Goal: Task Accomplishment & Management: Manage account settings

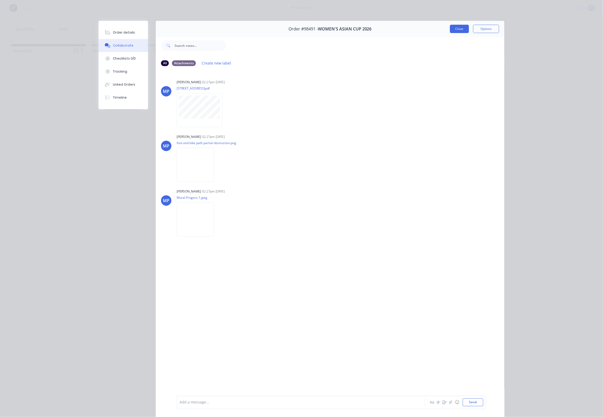
click at [450, 29] on button "Close" at bounding box center [459, 29] width 19 height 8
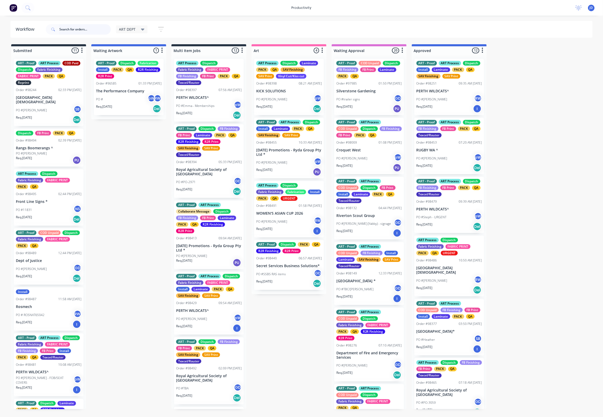
click at [86, 27] on input "text" at bounding box center [84, 29] width 51 height 10
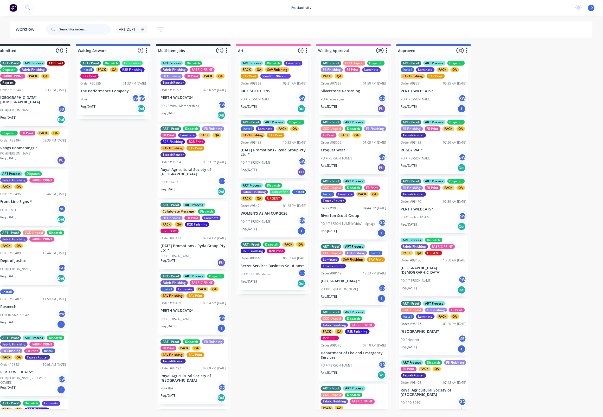
scroll to position [0, 16]
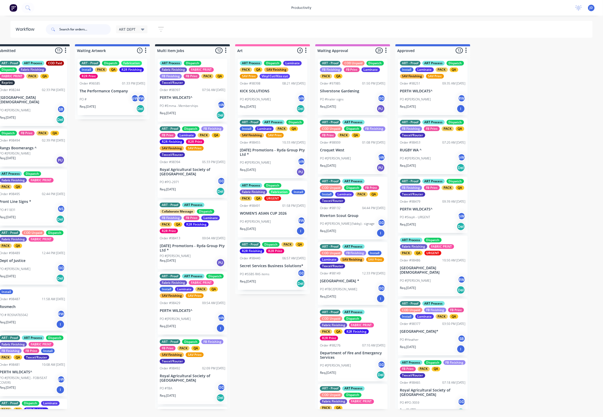
click at [75, 32] on input "text" at bounding box center [84, 29] width 51 height 10
type input "98244"
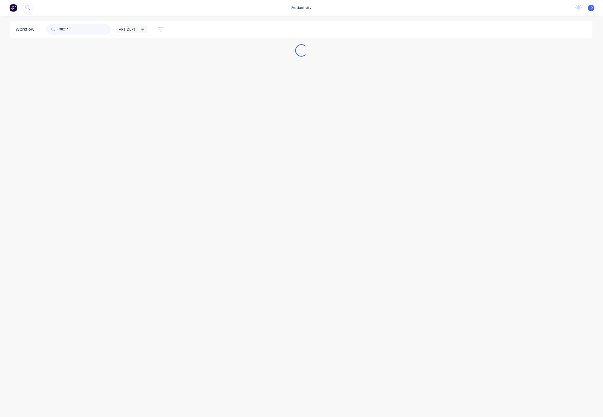
scroll to position [0, 0]
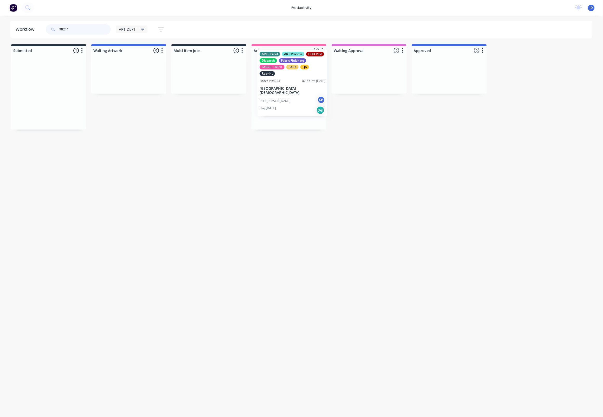
drag, startPoint x: 55, startPoint y: 102, endPoint x: 298, endPoint y: 93, distance: 243.5
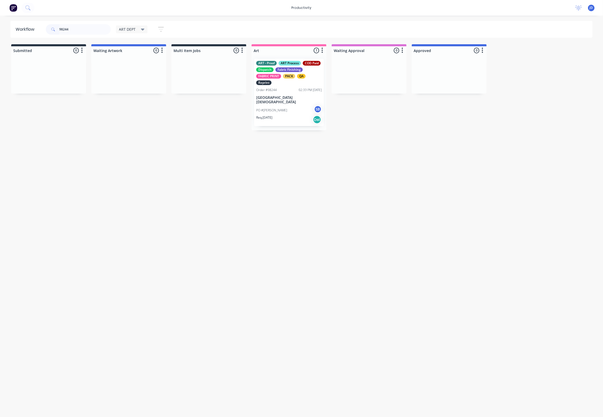
click at [292, 101] on p "[GEOGRAPHIC_DATA][DEMOGRAPHIC_DATA]" at bounding box center [289, 99] width 66 height 9
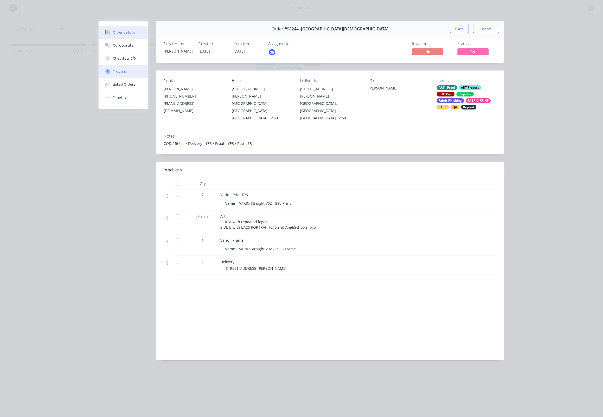
click at [134, 78] on button "Tracking" at bounding box center [123, 71] width 49 height 13
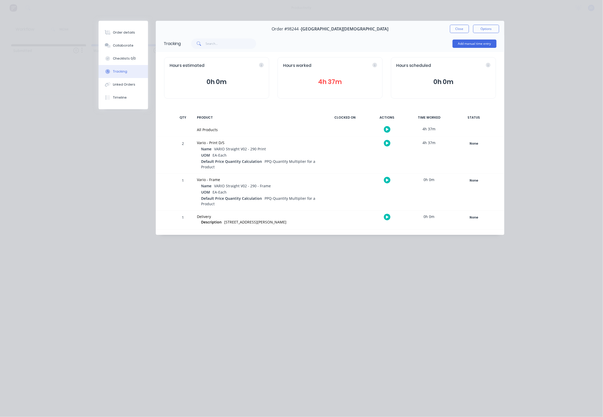
click at [385, 143] on button "button" at bounding box center [387, 143] width 6 height 6
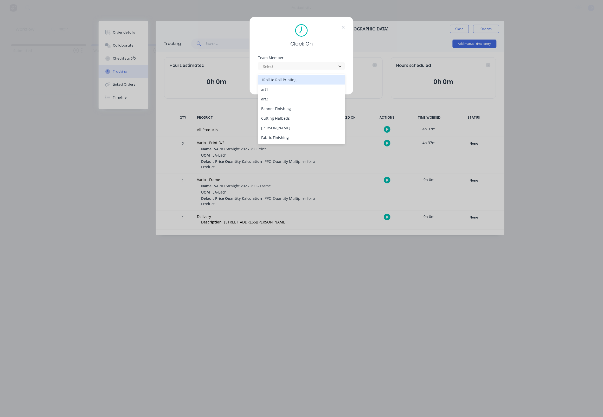
drag, startPoint x: 276, startPoint y: 68, endPoint x: 274, endPoint y: 75, distance: 7.8
click at [276, 68] on div at bounding box center [297, 66] width 71 height 6
click at [275, 119] on div "1Roll to Roll Printing art1 art3 Banner Finishing Cutting Flatbeds [PERSON_NAME…" at bounding box center [301, 109] width 87 height 70
click at [279, 119] on div "[PERSON_NAME]" at bounding box center [301, 124] width 87 height 10
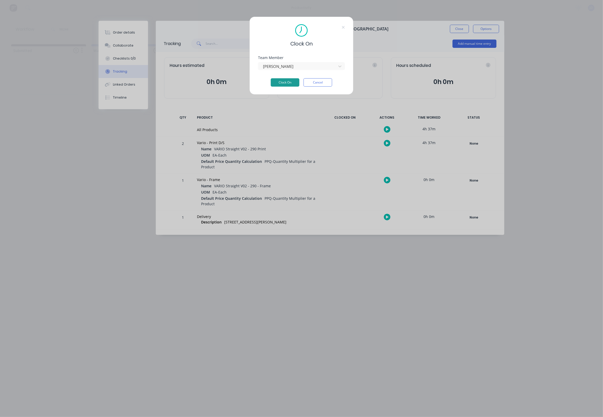
click at [287, 84] on button "Clock On" at bounding box center [285, 82] width 29 height 8
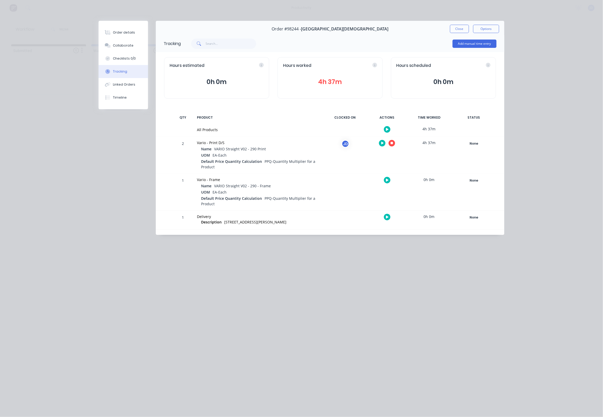
click at [391, 143] on icon "button" at bounding box center [392, 143] width 3 height 3
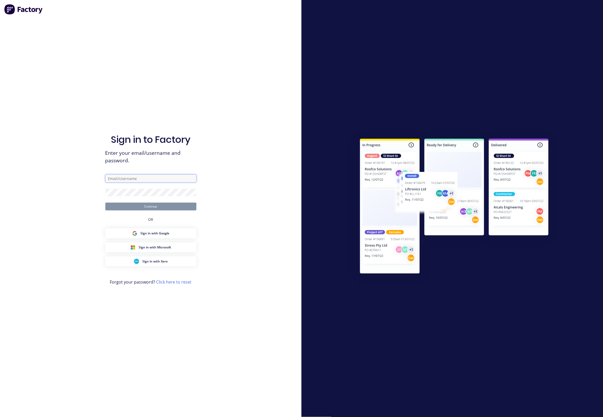
type input "[EMAIL_ADDRESS][DOMAIN_NAME]"
click at [149, 203] on button "Continue" at bounding box center [150, 207] width 91 height 8
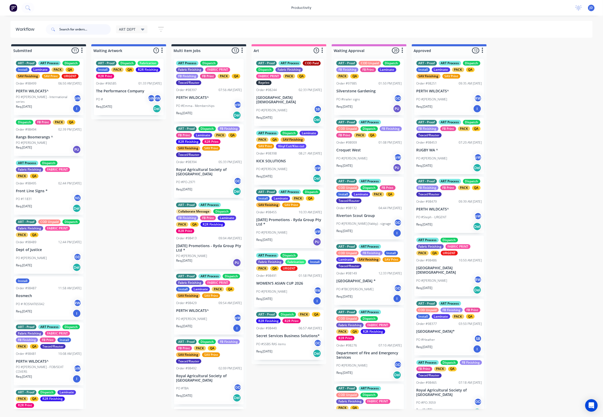
click at [95, 30] on input "text" at bounding box center [84, 29] width 51 height 10
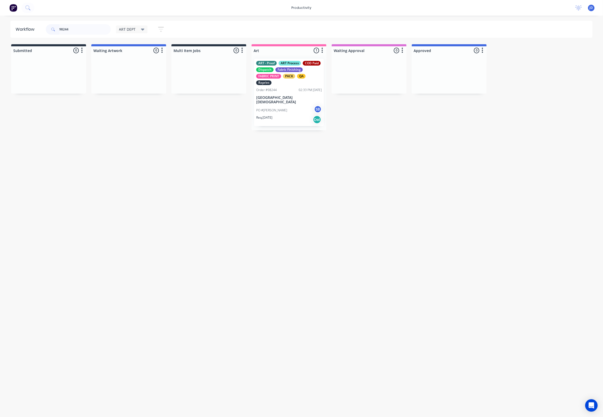
click at [273, 99] on p "[GEOGRAPHIC_DATA][DEMOGRAPHIC_DATA]" at bounding box center [289, 99] width 66 height 9
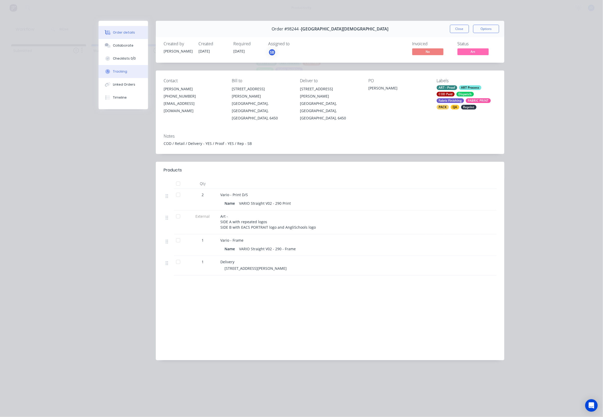
click at [133, 70] on button "Tracking" at bounding box center [123, 71] width 49 height 13
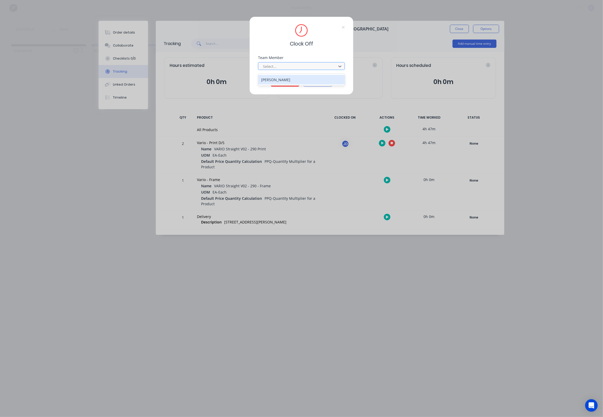
click at [282, 70] on div at bounding box center [297, 66] width 71 height 6
click at [280, 81] on div "[PERSON_NAME]" at bounding box center [301, 80] width 87 height 10
click at [284, 86] on button "Clock Off" at bounding box center [285, 82] width 29 height 8
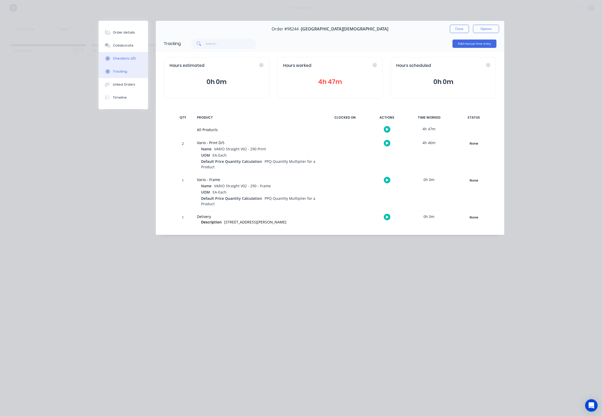
drag, startPoint x: 129, startPoint y: 63, endPoint x: 129, endPoint y: 66, distance: 3.4
click at [129, 63] on button "Checklists 0/0" at bounding box center [123, 58] width 49 height 13
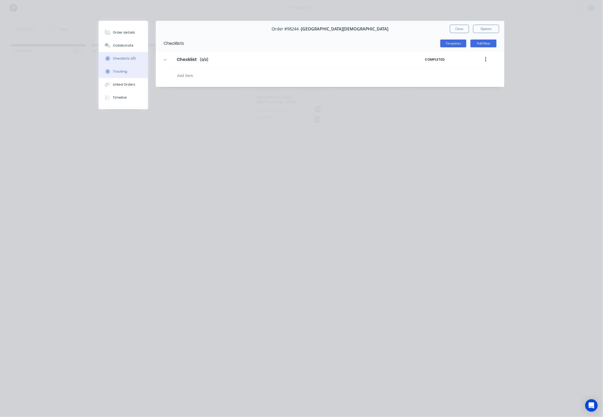
click at [129, 71] on button "Tracking" at bounding box center [123, 71] width 49 height 13
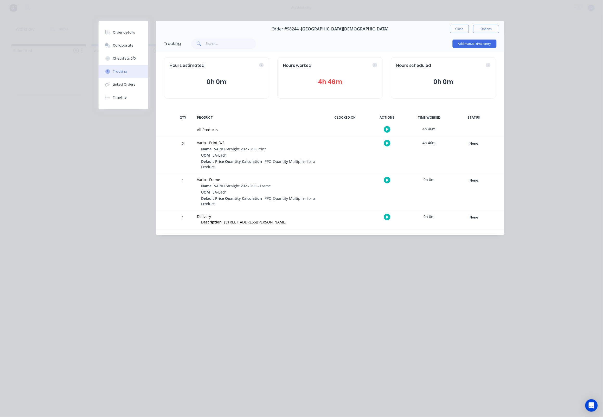
drag, startPoint x: 458, startPoint y: 30, endPoint x: 448, endPoint y: 32, distance: 10.3
click at [458, 30] on button "Close" at bounding box center [459, 29] width 19 height 8
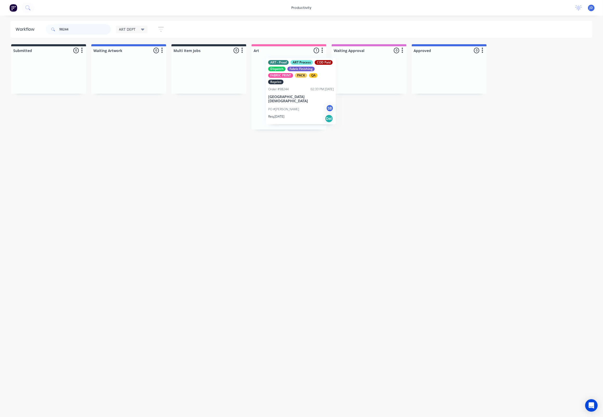
scroll to position [0, 1]
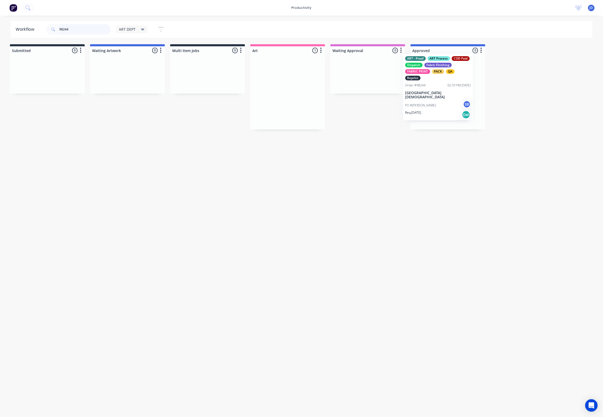
drag, startPoint x: 305, startPoint y: 97, endPoint x: 451, endPoint y: 96, distance: 145.3
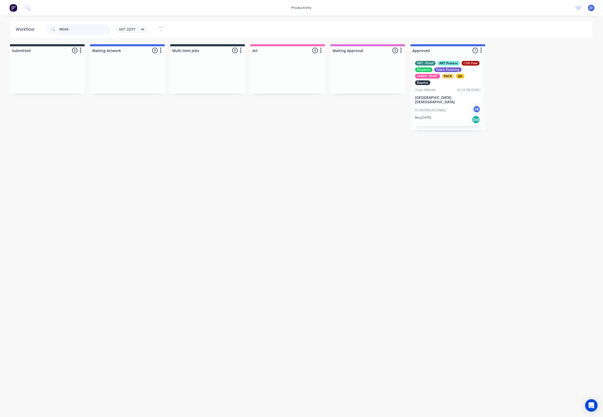
drag, startPoint x: 71, startPoint y: 27, endPoint x: 49, endPoint y: 26, distance: 21.9
click at [49, 26] on div "98244" at bounding box center [78, 29] width 65 height 10
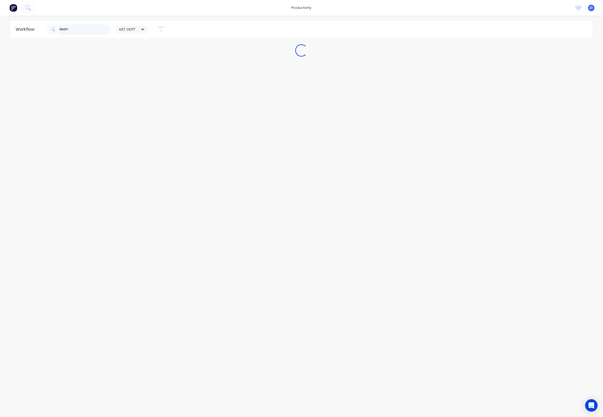
scroll to position [0, 0]
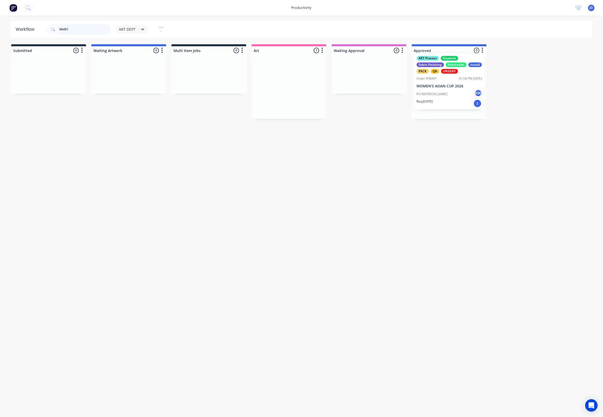
drag, startPoint x: 303, startPoint y: 86, endPoint x: 469, endPoint y: 82, distance: 166.7
drag, startPoint x: 76, startPoint y: 30, endPoint x: 42, endPoint y: 27, distance: 33.5
click at [42, 27] on header "Workflow 98491 ART DEPT Save new view None edit ART DEPT (Default) edit Banner …" at bounding box center [301, 29] width 582 height 17
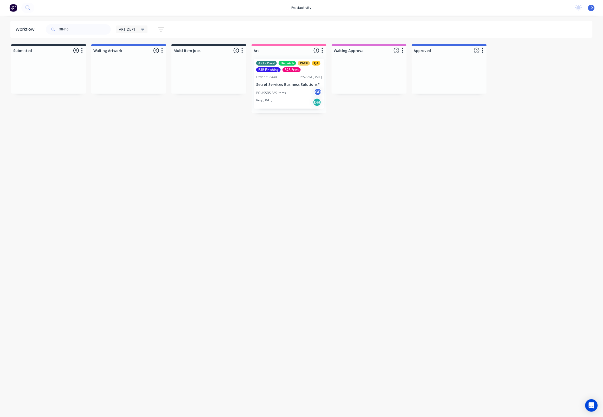
click at [267, 88] on div "PO #SSBS RAS items GD" at bounding box center [289, 93] width 66 height 10
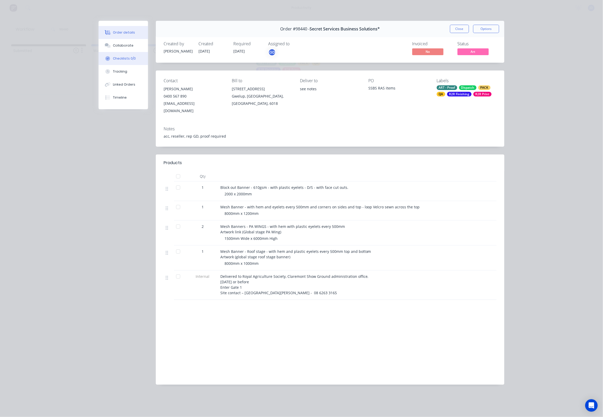
click at [129, 65] on button "Checklists 0/0" at bounding box center [123, 58] width 49 height 13
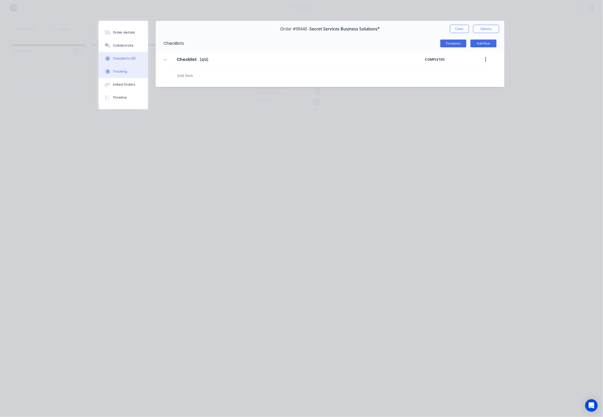
click at [128, 71] on button "Tracking" at bounding box center [123, 71] width 49 height 13
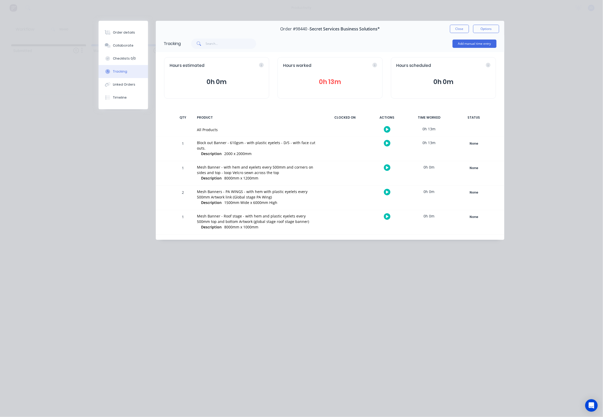
click at [387, 144] on icon "button" at bounding box center [387, 143] width 3 height 3
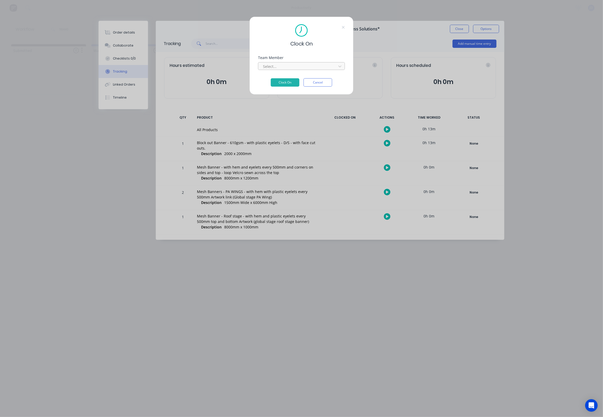
click at [285, 63] on div "Select..." at bounding box center [301, 65] width 87 height 9
drag, startPoint x: 283, startPoint y: 66, endPoint x: 279, endPoint y: 69, distance: 5.6
click at [283, 66] on div at bounding box center [297, 66] width 71 height 6
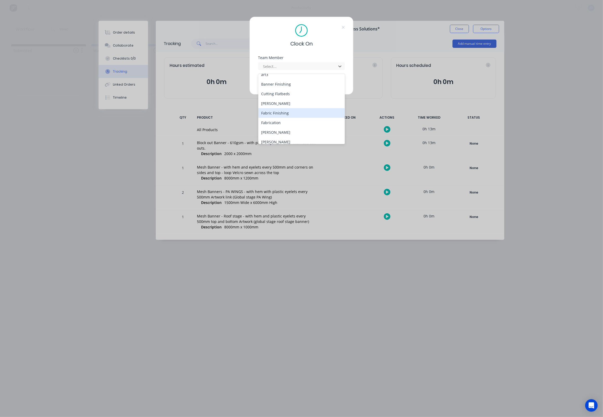
scroll to position [32, 0]
click at [274, 132] on div "[PERSON_NAME]" at bounding box center [301, 134] width 87 height 10
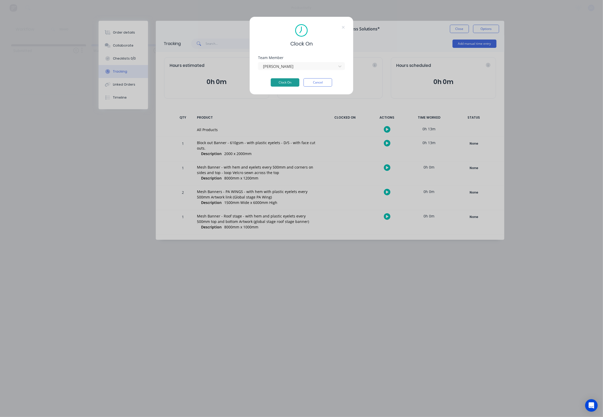
click at [286, 86] on button "Clock On" at bounding box center [285, 82] width 29 height 8
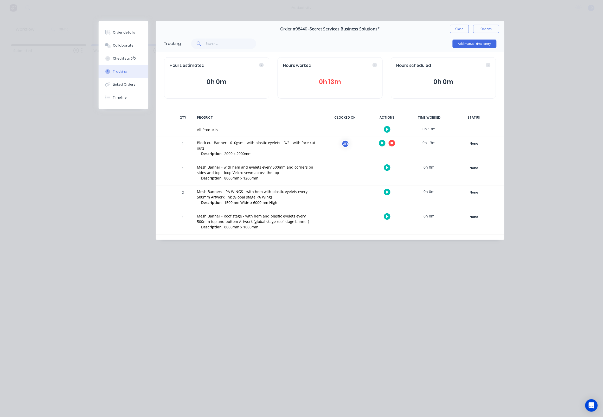
click at [392, 145] on icon "button" at bounding box center [392, 142] width 3 height 3
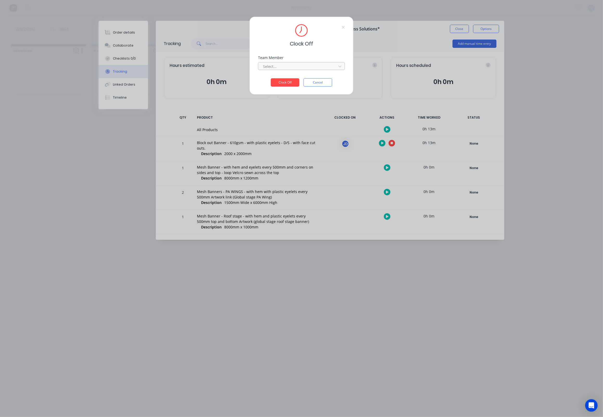
click at [295, 70] on div at bounding box center [297, 66] width 71 height 6
click at [284, 83] on div "[PERSON_NAME]" at bounding box center [301, 80] width 87 height 10
click at [282, 85] on button "Clock Off" at bounding box center [285, 82] width 29 height 8
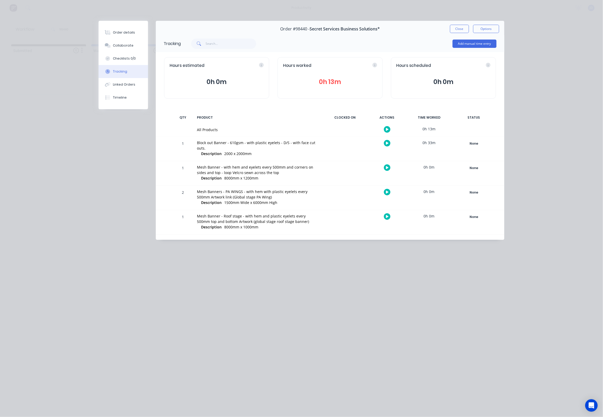
drag, startPoint x: 454, startPoint y: 31, endPoint x: 389, endPoint y: 45, distance: 66.2
click at [454, 31] on button "Close" at bounding box center [459, 29] width 19 height 8
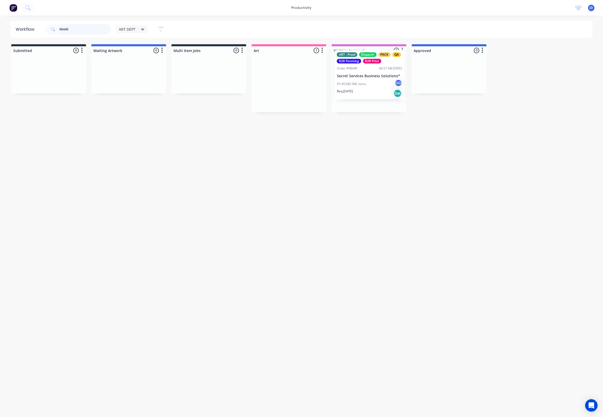
drag, startPoint x: 362, startPoint y: 94, endPoint x: 381, endPoint y: 92, distance: 19.1
drag, startPoint x: 89, startPoint y: 27, endPoint x: 37, endPoint y: 27, distance: 51.7
click at [37, 27] on header "Workflow 98440 ART DEPT Save new view None edit ART DEPT (Default) edit Banner …" at bounding box center [301, 29] width 582 height 17
drag, startPoint x: 356, startPoint y: 98, endPoint x: 422, endPoint y: 103, distance: 66.4
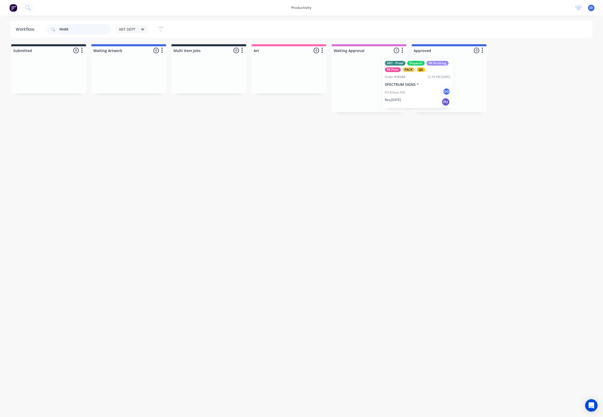
click at [399, 98] on div "ART - Proof Dispatch FB Finishing FB Print PACK QA Order #98488 12:39 PM [DATE]…" at bounding box center [368, 84] width 75 height 58
click at [422, 103] on div "ART - Proof Dispatch FB Finishing FB Print PACK QA Order #98488 12:39 PM [DATE]…" at bounding box center [449, 84] width 75 height 58
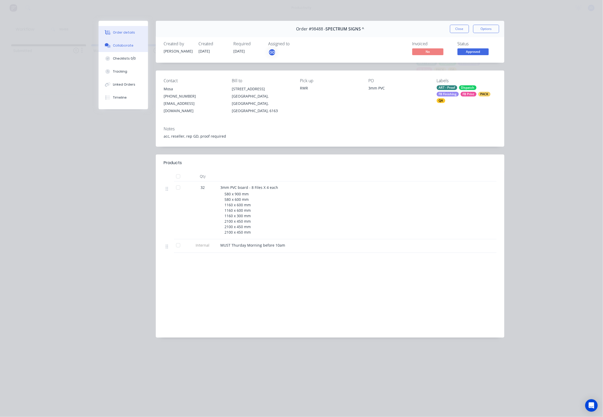
click at [108, 48] on icon at bounding box center [109, 46] width 4 height 3
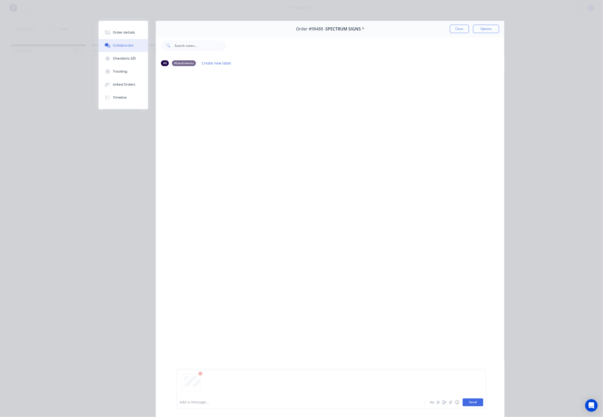
click at [466, 405] on button "Send" at bounding box center [473, 402] width 21 height 8
click at [121, 77] on button "Tracking" at bounding box center [123, 71] width 49 height 13
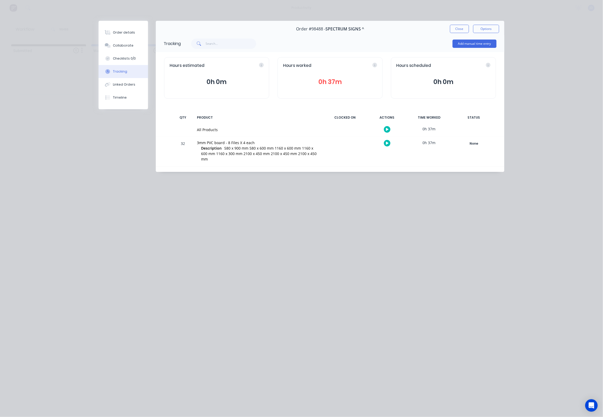
click at [385, 140] on div at bounding box center [386, 143] width 39 height 13
click at [385, 144] on button "button" at bounding box center [387, 143] width 6 height 6
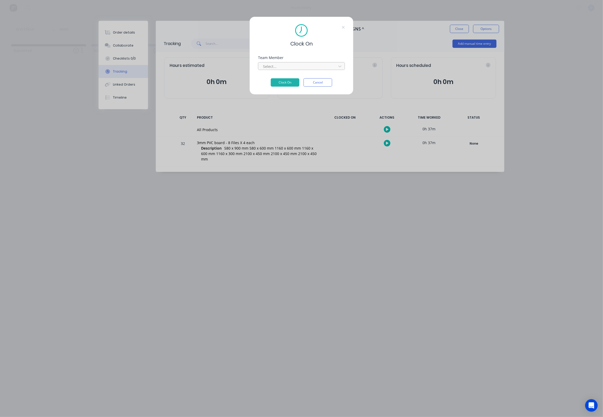
click at [284, 67] on div at bounding box center [297, 66] width 71 height 6
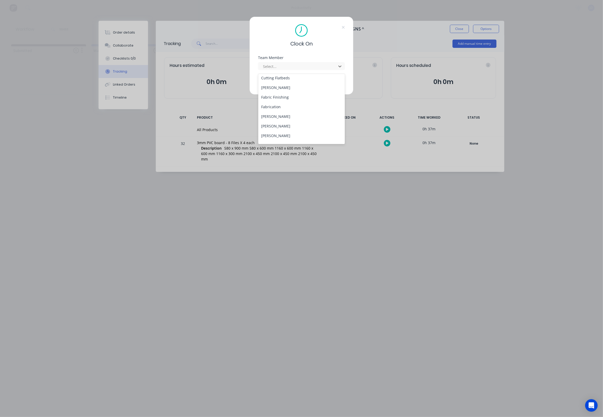
scroll to position [42, 0]
click at [272, 121] on div "[PERSON_NAME]" at bounding box center [301, 125] width 87 height 10
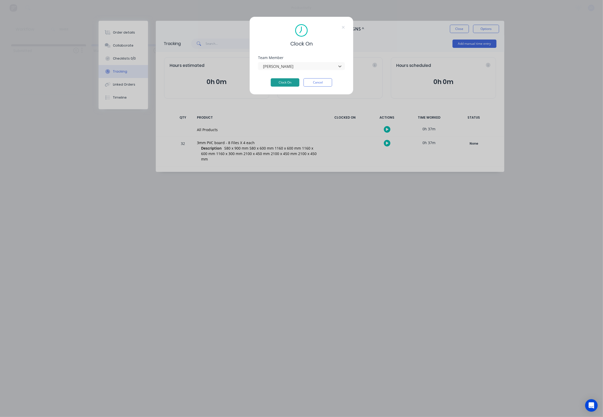
click at [281, 84] on button "Clock On" at bounding box center [285, 82] width 29 height 8
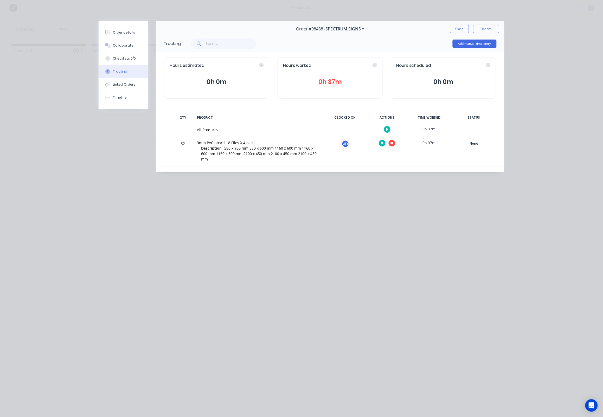
click at [394, 143] on button "button" at bounding box center [391, 143] width 6 height 6
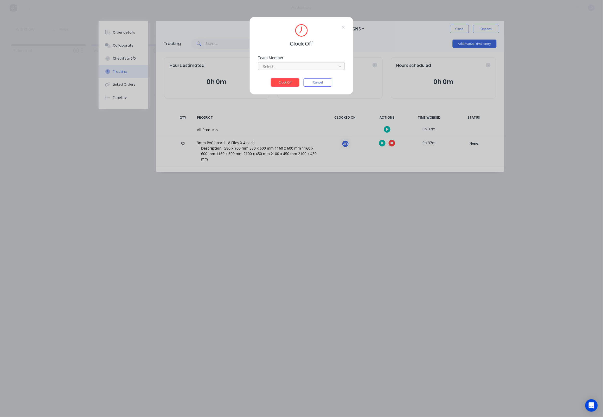
drag, startPoint x: 298, startPoint y: 70, endPoint x: 295, endPoint y: 69, distance: 2.9
click at [297, 69] on div at bounding box center [297, 66] width 71 height 6
drag, startPoint x: 272, startPoint y: 77, endPoint x: 273, endPoint y: 82, distance: 5.3
click at [272, 77] on div "[PERSON_NAME]" at bounding box center [301, 80] width 87 height 10
drag, startPoint x: 274, startPoint y: 83, endPoint x: 283, endPoint y: 81, distance: 9.1
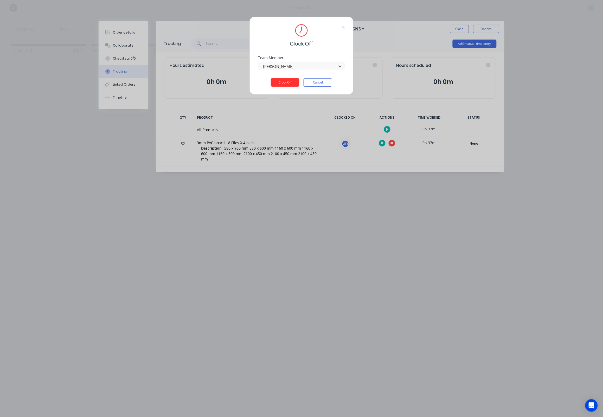
click at [274, 83] on button "Clock Off" at bounding box center [285, 82] width 29 height 8
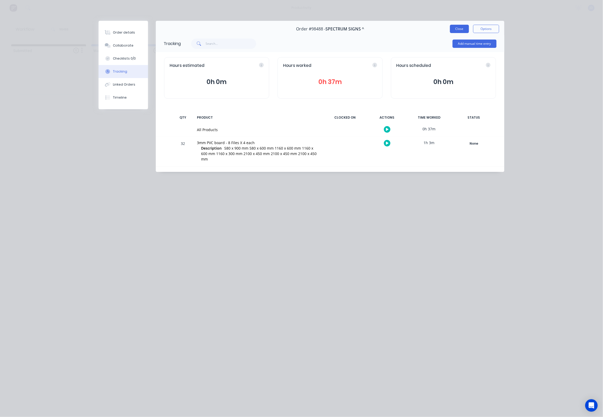
click at [465, 28] on button "Close" at bounding box center [459, 29] width 19 height 8
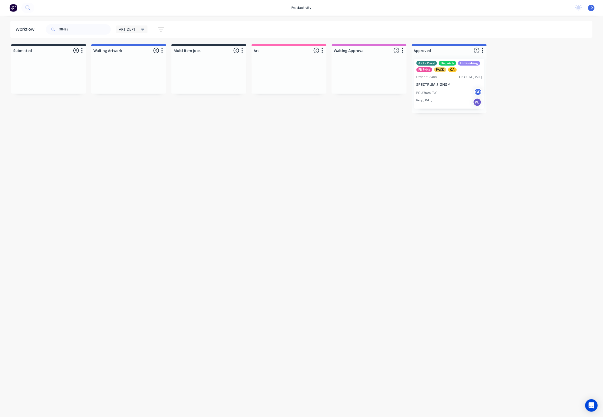
click at [451, 79] on div "ART - Proof Dispatch FB Finishing FB Print PACK QA Order #98488 12:39 PM [DATE]…" at bounding box center [449, 84] width 70 height 50
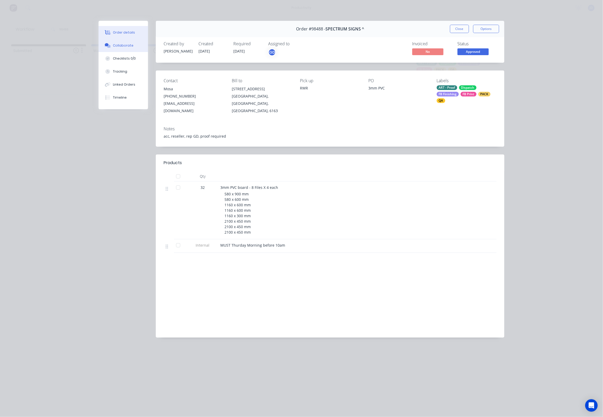
click at [125, 47] on div "Collaborate" at bounding box center [123, 45] width 21 height 5
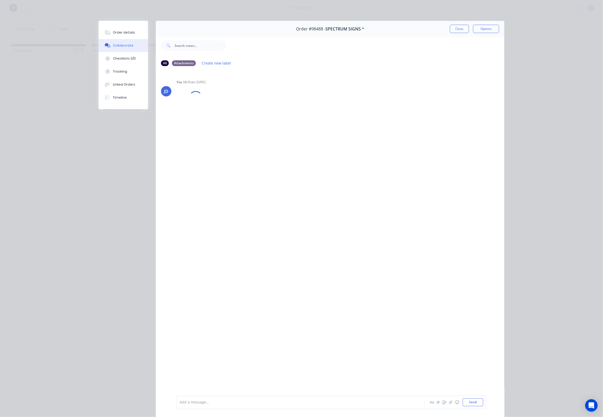
drag, startPoint x: 458, startPoint y: 30, endPoint x: 488, endPoint y: 51, distance: 36.4
click at [458, 30] on button "Close" at bounding box center [459, 29] width 19 height 8
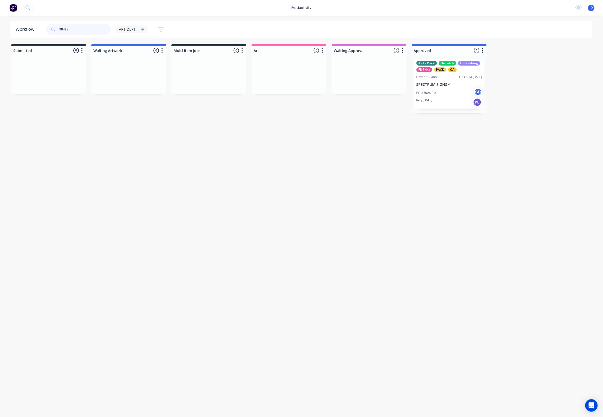
drag, startPoint x: 80, startPoint y: 26, endPoint x: 5, endPoint y: 22, distance: 74.8
click at [6, 22] on div "Workflow 98488 ART DEPT Save new view None edit ART DEPT (Default) edit Banner …" at bounding box center [301, 29] width 603 height 17
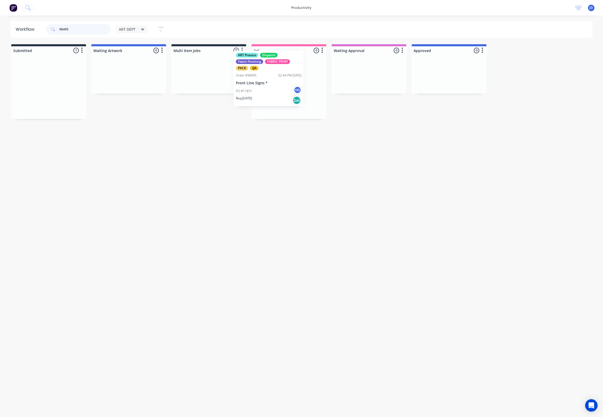
drag, startPoint x: 67, startPoint y: 86, endPoint x: 295, endPoint y: 77, distance: 228.4
click at [287, 93] on div at bounding box center [288, 87] width 75 height 64
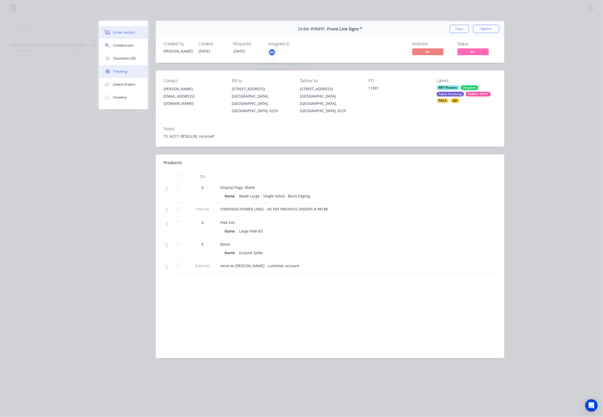
click at [119, 74] on div "Tracking" at bounding box center [120, 71] width 14 height 5
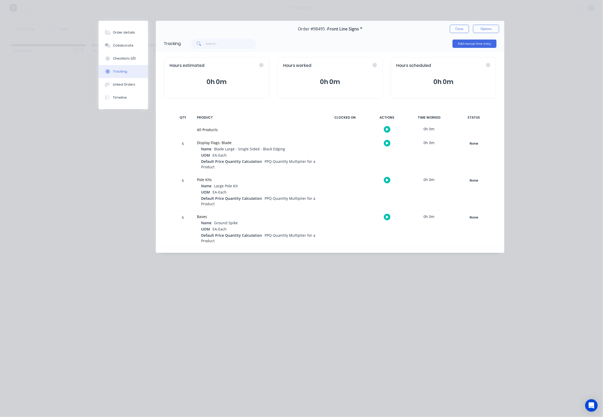
click at [391, 144] on div at bounding box center [386, 143] width 39 height 13
click at [389, 144] on button "button" at bounding box center [387, 143] width 6 height 6
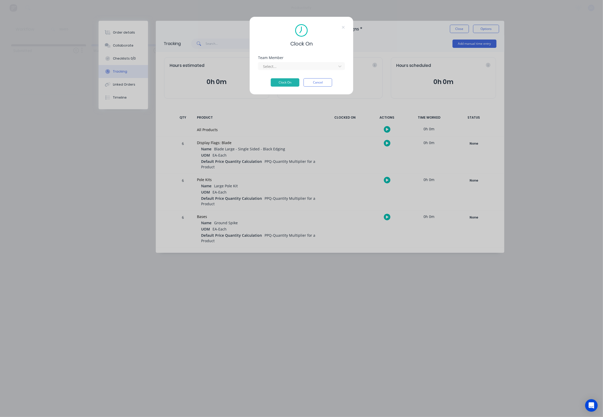
click at [278, 72] on div "Team Member Select..." at bounding box center [301, 67] width 87 height 22
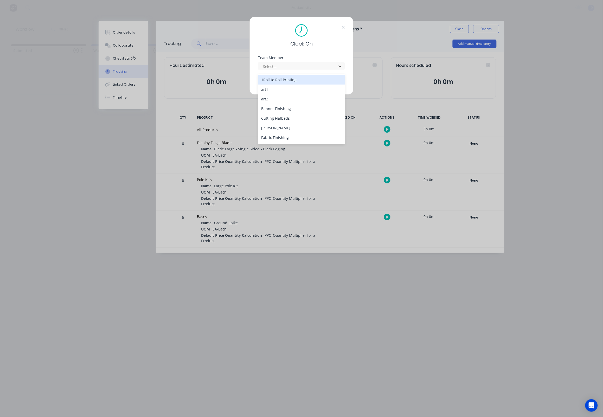
drag, startPoint x: 277, startPoint y: 68, endPoint x: 276, endPoint y: 79, distance: 10.7
click at [277, 68] on div at bounding box center [297, 66] width 71 height 6
click at [269, 134] on div "[PERSON_NAME]" at bounding box center [301, 133] width 87 height 10
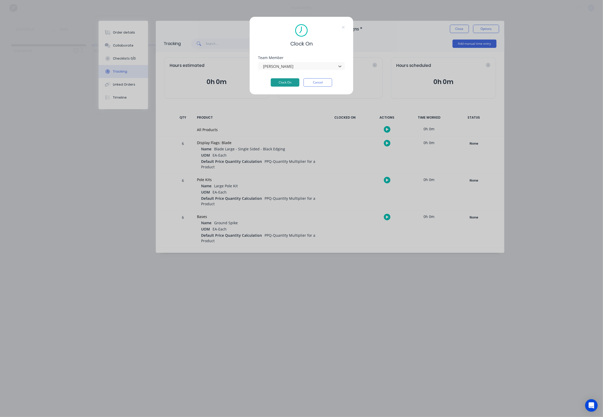
click at [284, 86] on button "Clock On" at bounding box center [285, 82] width 29 height 8
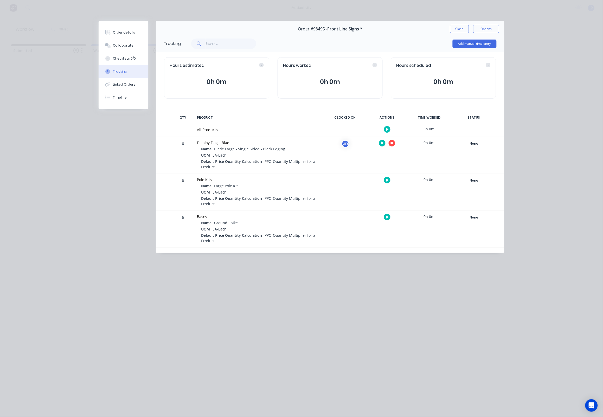
click at [394, 145] on button "button" at bounding box center [391, 143] width 6 height 6
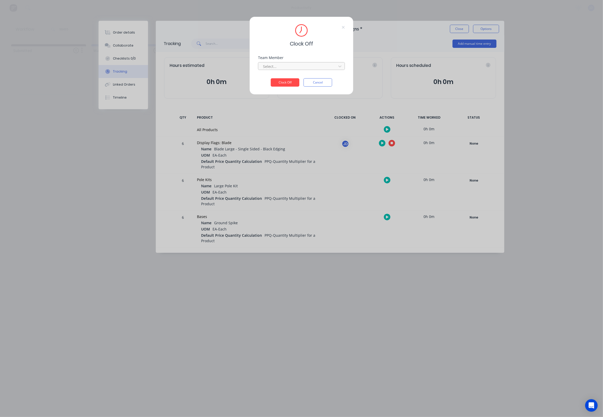
click at [264, 65] on div at bounding box center [297, 66] width 71 height 6
drag, startPoint x: 268, startPoint y: 79, endPoint x: 276, endPoint y: 84, distance: 9.1
click at [268, 79] on div "[PERSON_NAME]" at bounding box center [301, 80] width 87 height 10
drag, startPoint x: 277, startPoint y: 84, endPoint x: 208, endPoint y: 67, distance: 70.7
click at [277, 84] on button "Clock Off" at bounding box center [285, 82] width 29 height 8
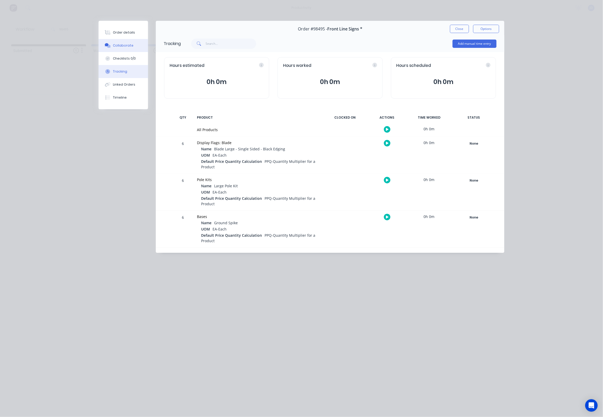
click at [109, 43] on button "Collaborate" at bounding box center [123, 45] width 49 height 13
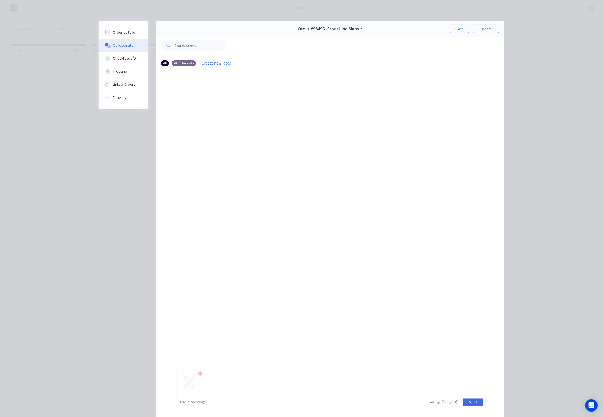
click at [473, 401] on button "Send" at bounding box center [473, 402] width 21 height 8
click at [451, 30] on button "Close" at bounding box center [459, 29] width 19 height 8
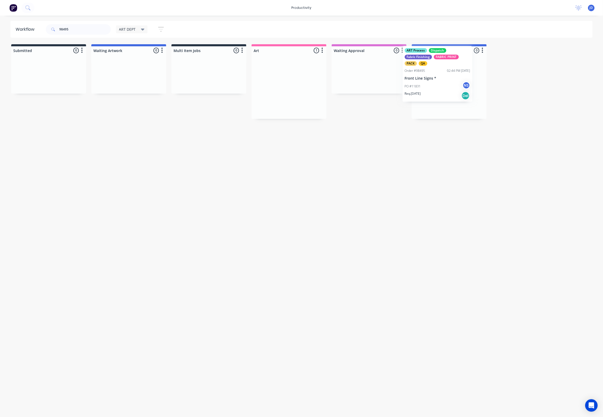
drag, startPoint x: 292, startPoint y: 100, endPoint x: 445, endPoint y: 87, distance: 153.1
drag, startPoint x: 554, startPoint y: 123, endPoint x: 571, endPoint y: 121, distance: 17.3
click at [554, 123] on div "Workflow 98495 ART DEPT Save new view None edit ART DEPT (Default) edit Banner …" at bounding box center [301, 214] width 603 height 386
drag, startPoint x: 78, startPoint y: 27, endPoint x: 42, endPoint y: 27, distance: 35.6
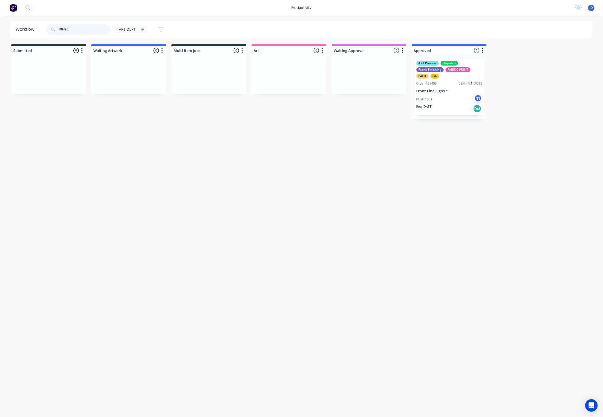
click at [42, 27] on header "Workflow 98495 ART DEPT Save new view None edit ART DEPT (Default) edit Banner …" at bounding box center [301, 29] width 582 height 17
drag, startPoint x: 37, startPoint y: 86, endPoint x: 427, endPoint y: 80, distance: 390.0
drag, startPoint x: 70, startPoint y: 27, endPoint x: 58, endPoint y: 27, distance: 12.0
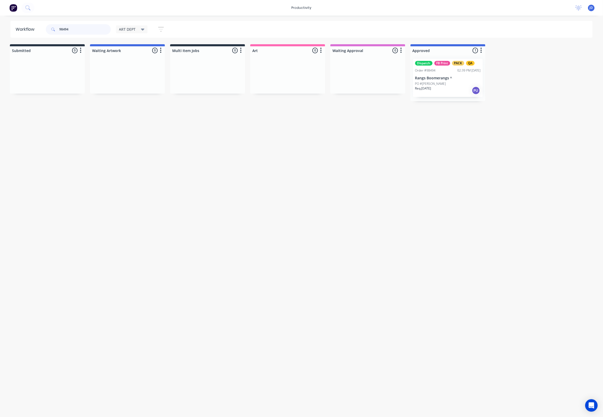
click at [58, 27] on div "98494" at bounding box center [78, 29] width 65 height 10
click at [76, 32] on input "98494" at bounding box center [84, 29] width 51 height 10
drag, startPoint x: 59, startPoint y: 29, endPoint x: 51, endPoint y: 29, distance: 8.6
click at [51, 29] on div "98494" at bounding box center [78, 29] width 65 height 10
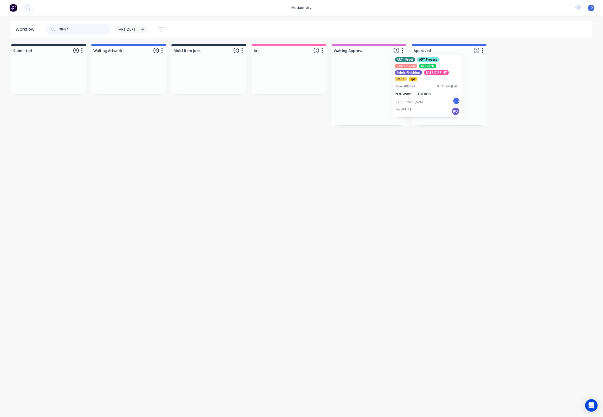
drag, startPoint x: 353, startPoint y: 98, endPoint x: 428, endPoint y: 97, distance: 75.7
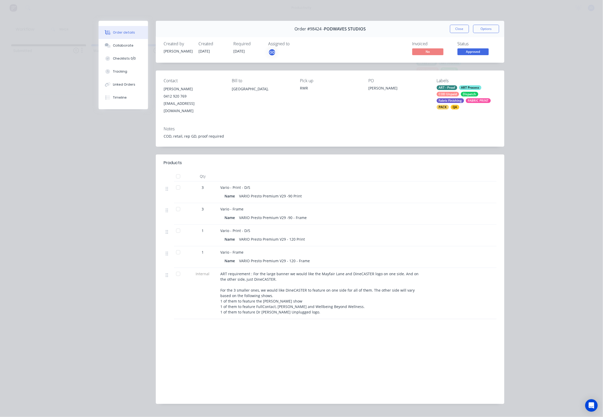
click at [476, 111] on div "Contact [PERSON_NAME] [PHONE_NUMBER] [EMAIL_ADDRESS][DOMAIN_NAME] Bill to [GEOG…" at bounding box center [330, 96] width 348 height 52
click at [474, 108] on div "ART - Proof ART Process COD Unpaid Dispatch Fabric Finishing FABRIC PRINT PACK …" at bounding box center [467, 97] width 60 height 24
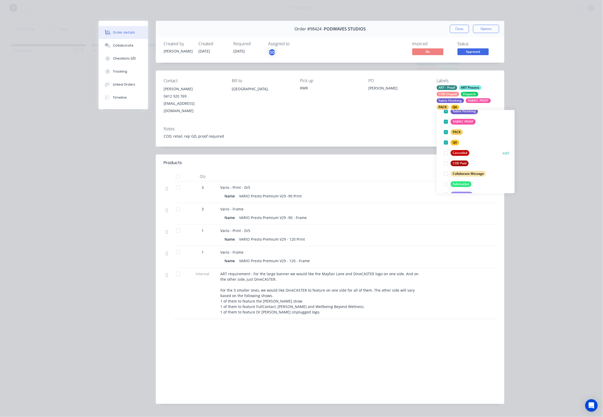
scroll to position [82, 0]
click at [444, 174] on div at bounding box center [446, 174] width 10 height 10
click at [418, 136] on div "Notes COD, retail, rep GD, proof required" at bounding box center [330, 134] width 348 height 24
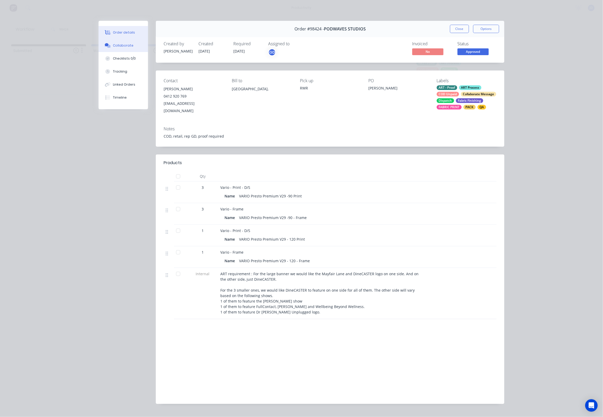
click at [118, 54] on button "Checklists 0/0" at bounding box center [123, 58] width 49 height 13
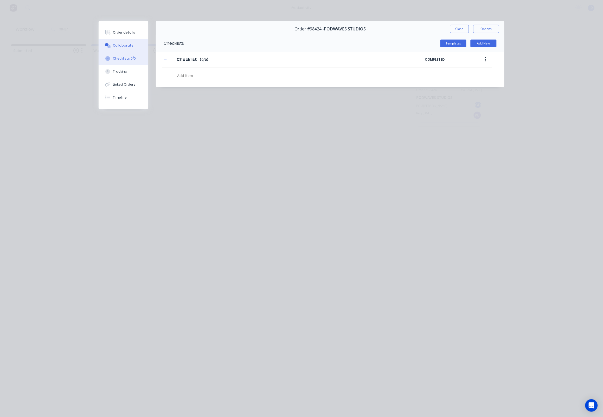
click at [119, 49] on button "Collaborate" at bounding box center [123, 45] width 49 height 13
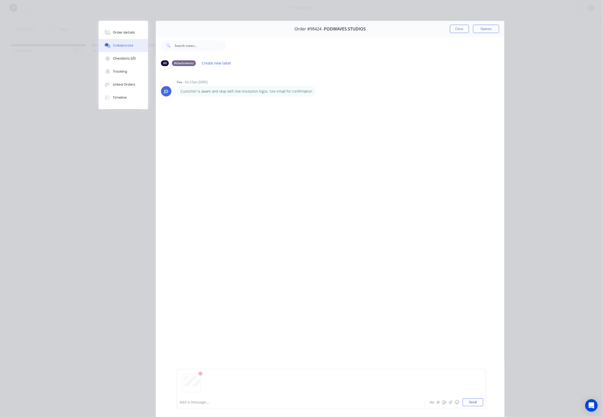
click at [216, 402] on div at bounding box center [293, 402] width 227 height 5
click at [463, 401] on button "Send" at bounding box center [473, 402] width 21 height 8
click at [452, 30] on button "Close" at bounding box center [459, 29] width 19 height 8
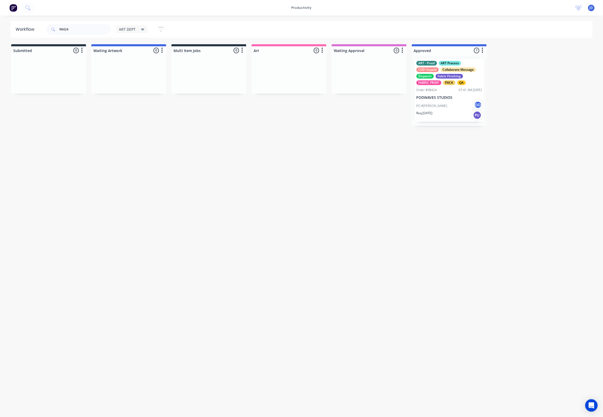
click at [438, 159] on div "Workflow 98424 ART DEPT Save new view None edit ART DEPT (Default) edit Banner …" at bounding box center [301, 214] width 603 height 386
click at [71, 31] on input "98424" at bounding box center [84, 29] width 51 height 10
drag, startPoint x: 68, startPoint y: 29, endPoint x: 36, endPoint y: 27, distance: 32.0
click at [36, 27] on header "Workflow 98424 ART DEPT Save new view None edit ART DEPT (Default) edit Banner …" at bounding box center [301, 29] width 582 height 17
type input "98505"
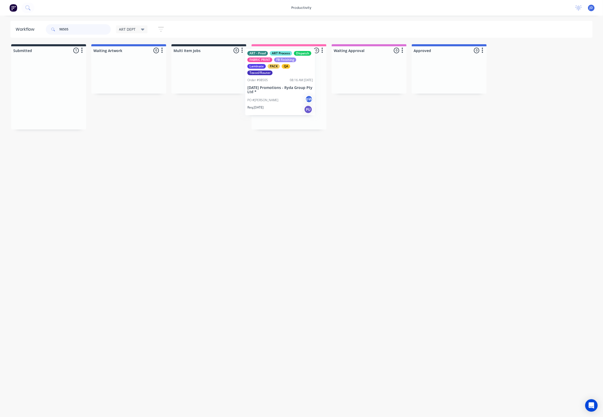
drag, startPoint x: 53, startPoint y: 97, endPoint x: 286, endPoint y: 88, distance: 233.1
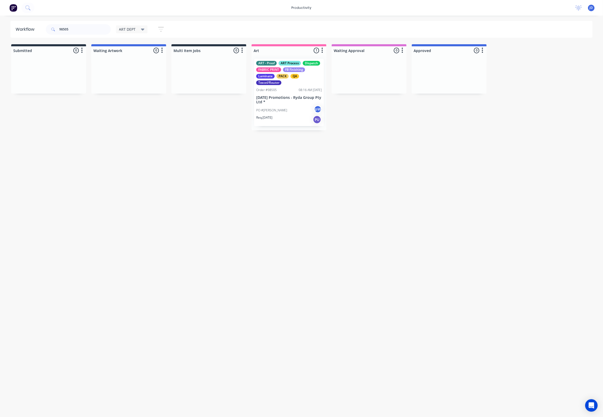
click at [284, 101] on div "ART - Proof ART Process Dispatch FABRIC PRINT FB Finishing Laminate PACK QA Tex…" at bounding box center [288, 93] width 75 height 76
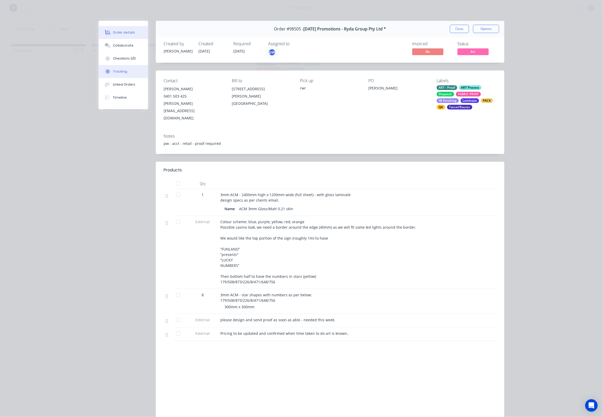
click at [117, 78] on button "Tracking" at bounding box center [123, 71] width 49 height 13
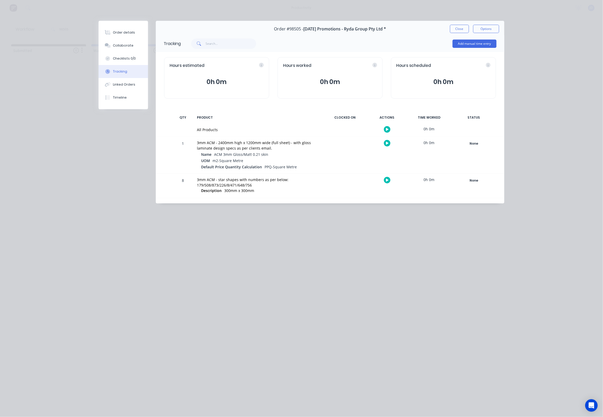
click at [386, 144] on icon "button" at bounding box center [387, 142] width 3 height 3
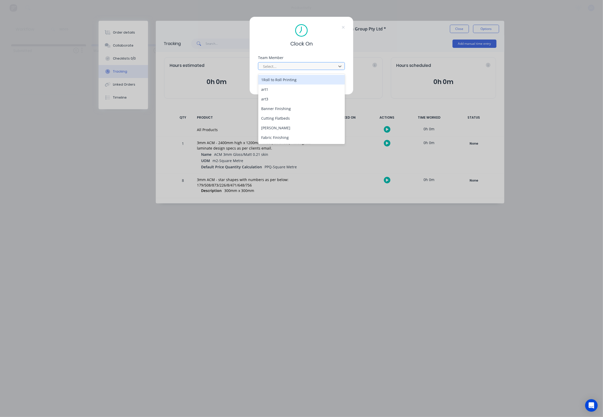
click at [285, 69] on div at bounding box center [297, 66] width 71 height 6
drag, startPoint x: 275, startPoint y: 127, endPoint x: 278, endPoint y: 106, distance: 21.1
click at [274, 127] on div "[PERSON_NAME]" at bounding box center [301, 131] width 87 height 10
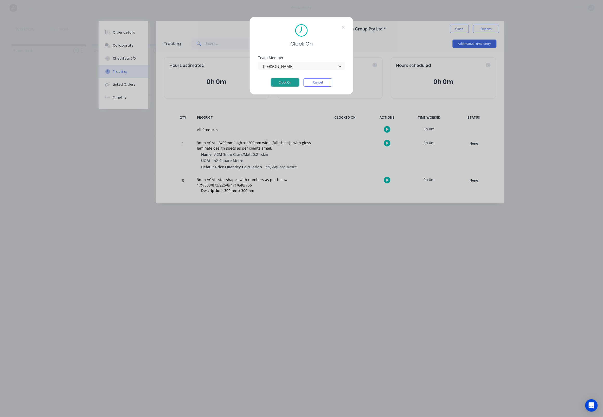
click at [279, 85] on button "Clock On" at bounding box center [285, 82] width 29 height 8
